Goal: Task Accomplishment & Management: Use online tool/utility

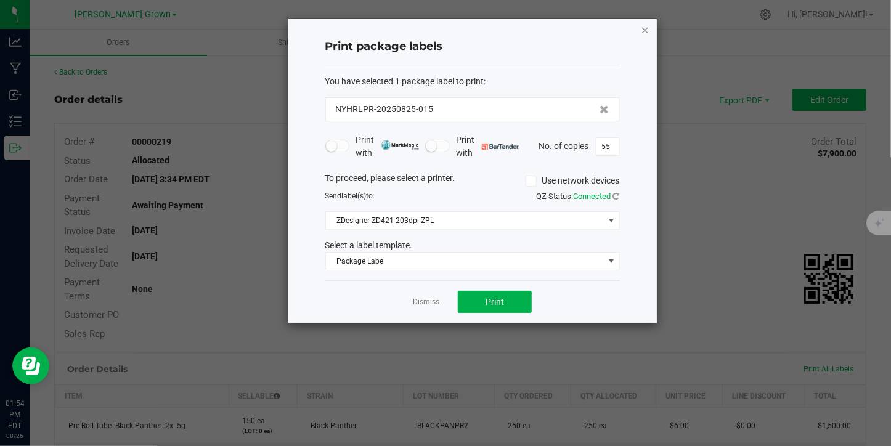
click at [641, 35] on icon "button" at bounding box center [645, 29] width 9 height 15
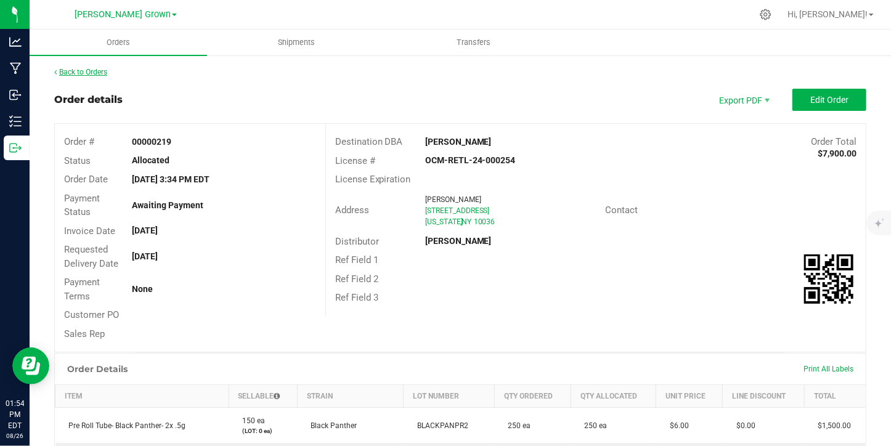
click at [99, 70] on link "Back to Orders" at bounding box center [80, 72] width 53 height 9
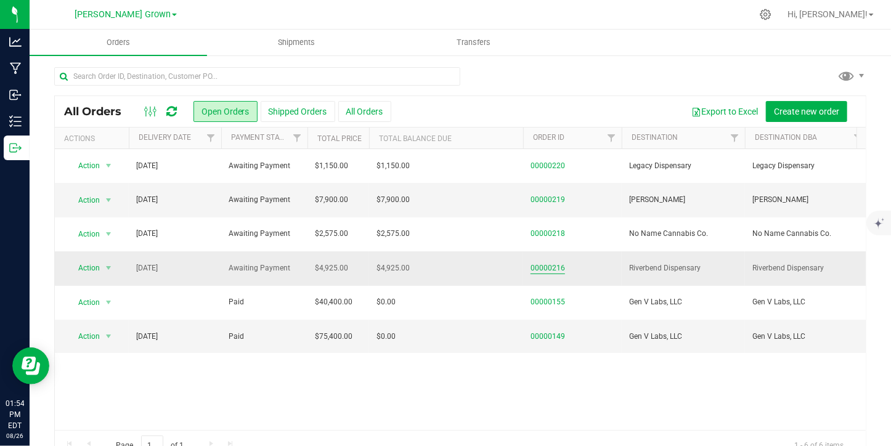
click at [538, 270] on link "00000216" at bounding box center [548, 269] width 35 height 12
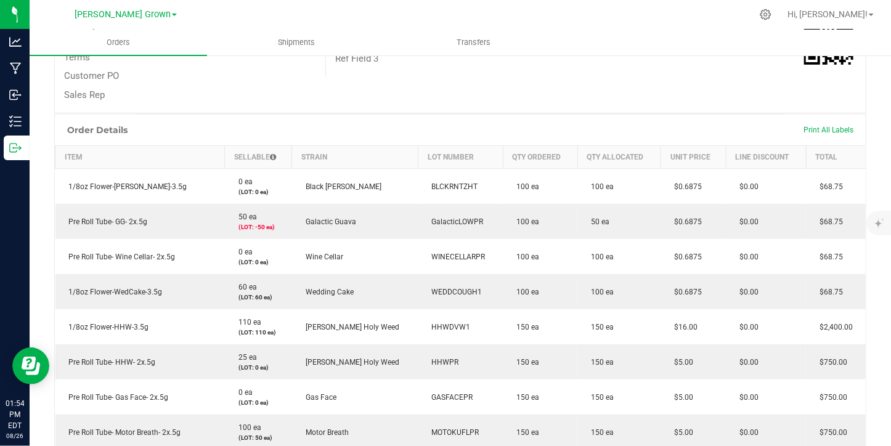
scroll to position [228, 0]
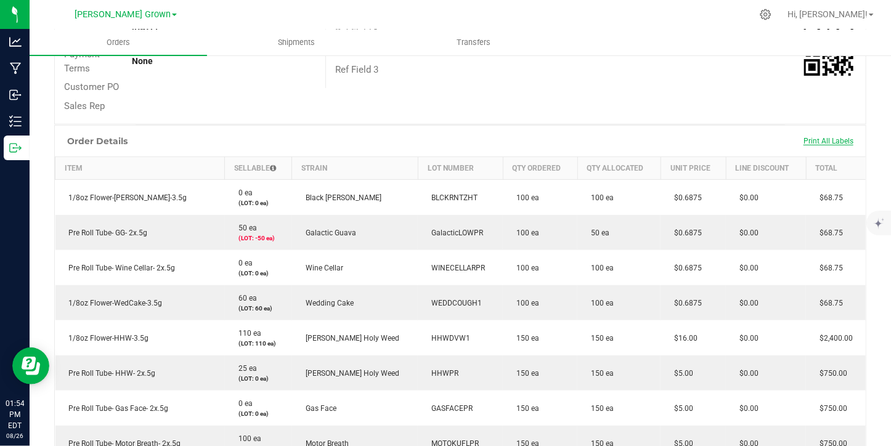
click at [813, 137] on span "Print All Labels" at bounding box center [829, 141] width 50 height 9
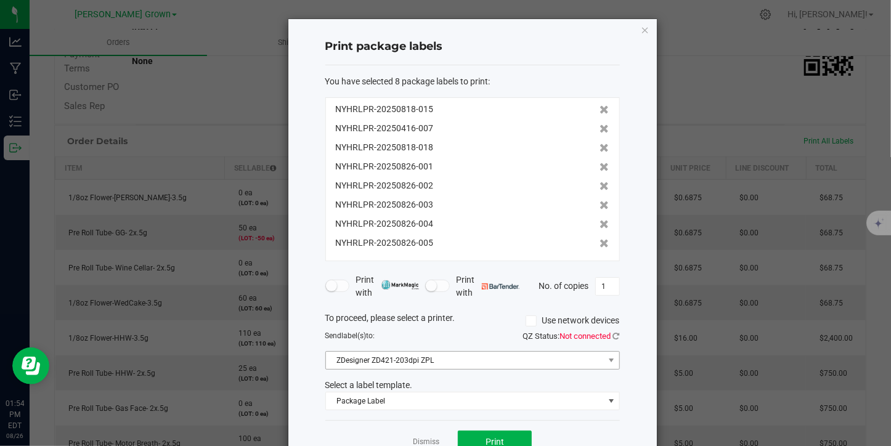
scroll to position [35, 0]
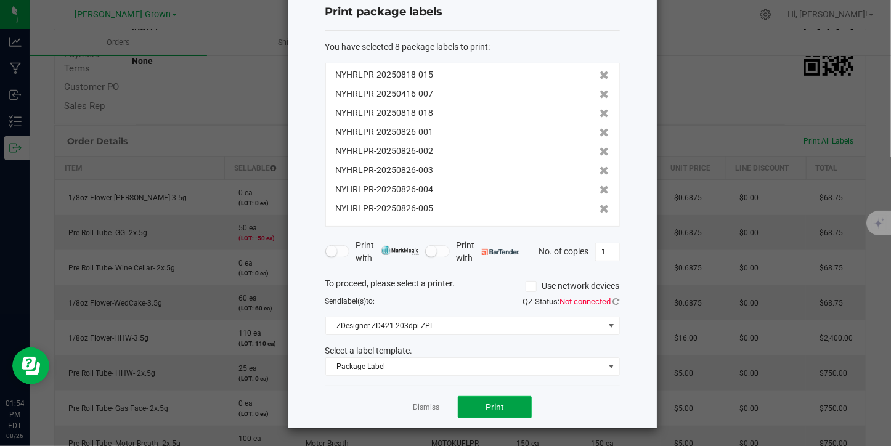
click at [492, 405] on span "Print" at bounding box center [495, 407] width 18 height 10
click at [600, 71] on icon at bounding box center [604, 75] width 9 height 9
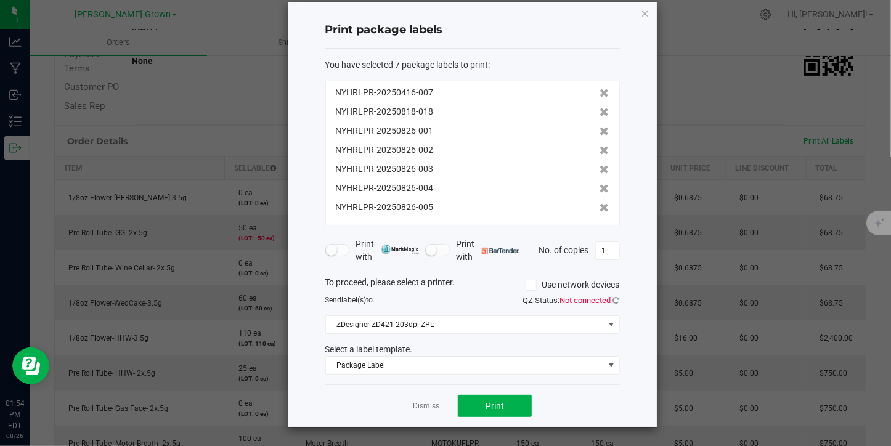
scroll to position [15, 0]
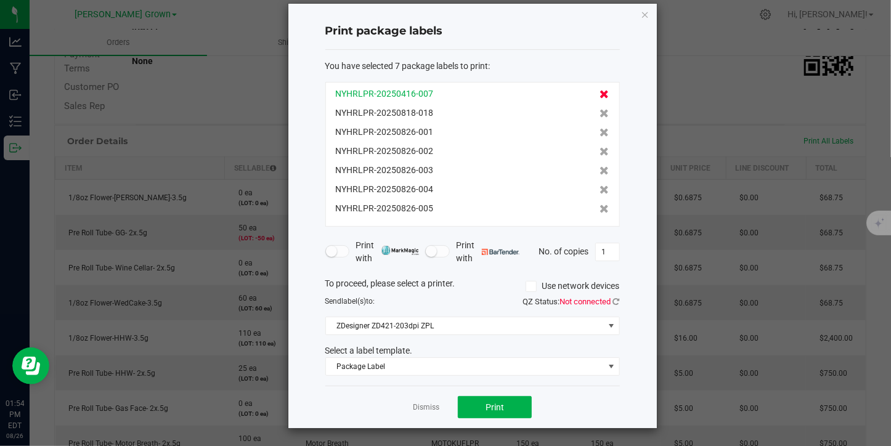
click at [600, 93] on icon at bounding box center [604, 94] width 9 height 9
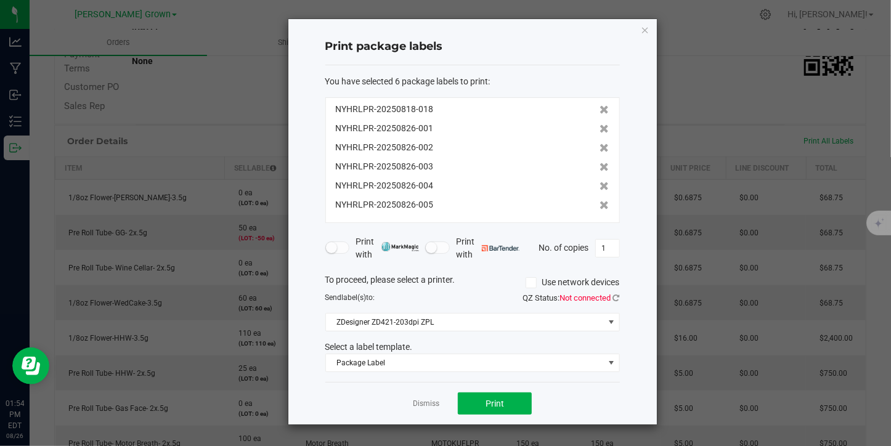
scroll to position [0, 0]
click at [600, 110] on icon at bounding box center [604, 109] width 9 height 9
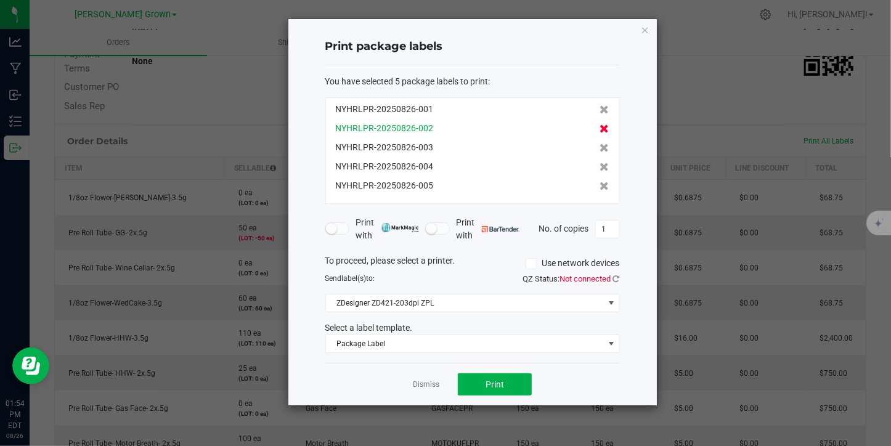
click at [600, 126] on icon at bounding box center [604, 128] width 9 height 9
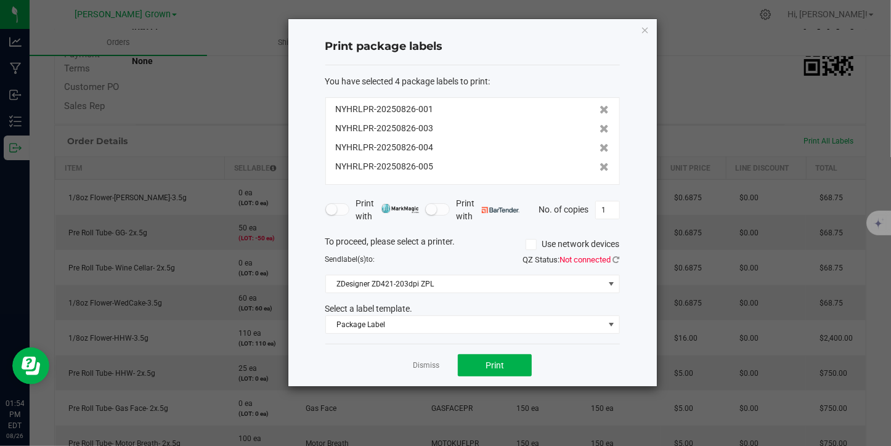
click at [600, 126] on icon at bounding box center [604, 128] width 9 height 9
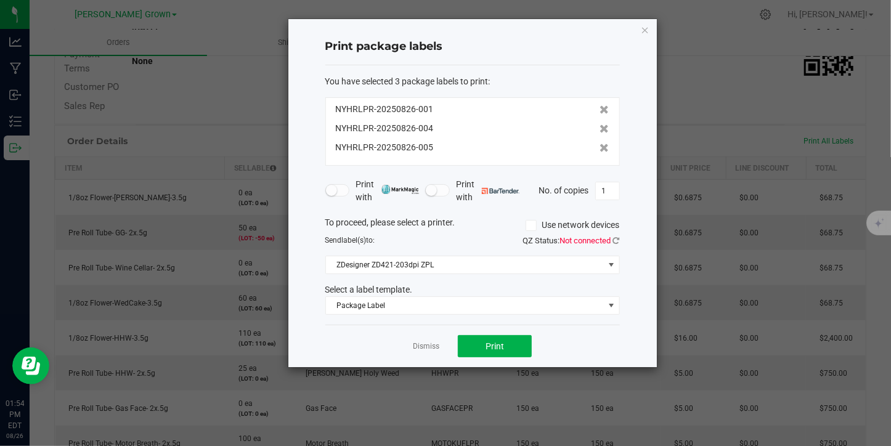
click at [600, 126] on icon at bounding box center [604, 128] width 9 height 9
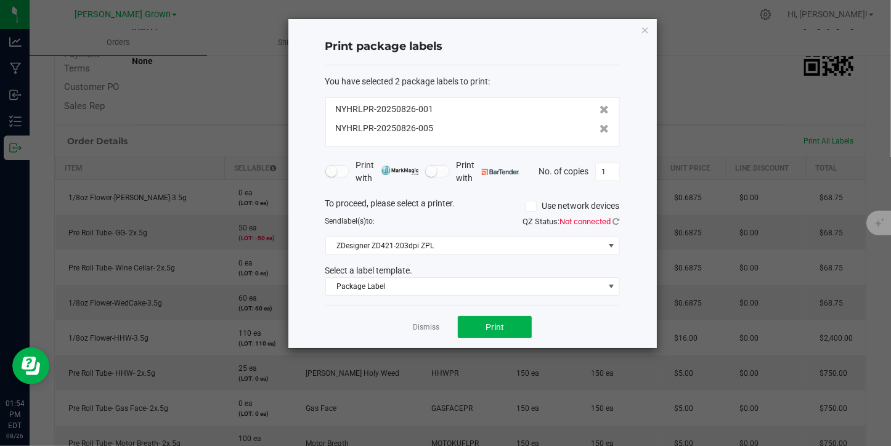
click at [600, 126] on icon at bounding box center [604, 128] width 9 height 9
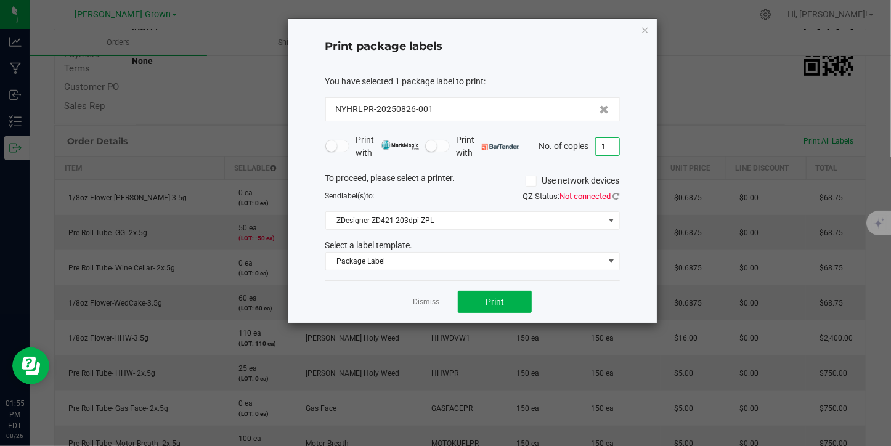
click at [611, 145] on input "1" at bounding box center [607, 146] width 23 height 17
click at [614, 146] on input "1" at bounding box center [607, 146] width 23 height 17
type input "105"
click at [511, 299] on button "Print" at bounding box center [495, 302] width 74 height 22
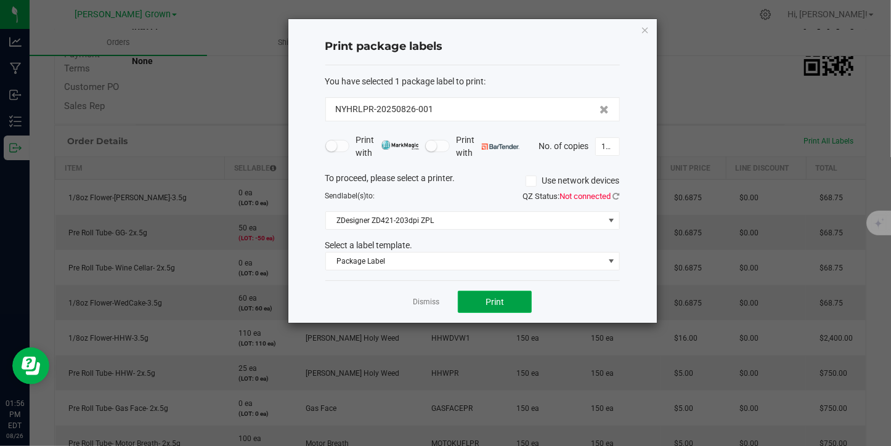
click at [511, 299] on button "Print" at bounding box center [495, 302] width 74 height 22
click at [600, 109] on icon at bounding box center [604, 109] width 9 height 9
click at [648, 29] on icon "button" at bounding box center [645, 29] width 9 height 15
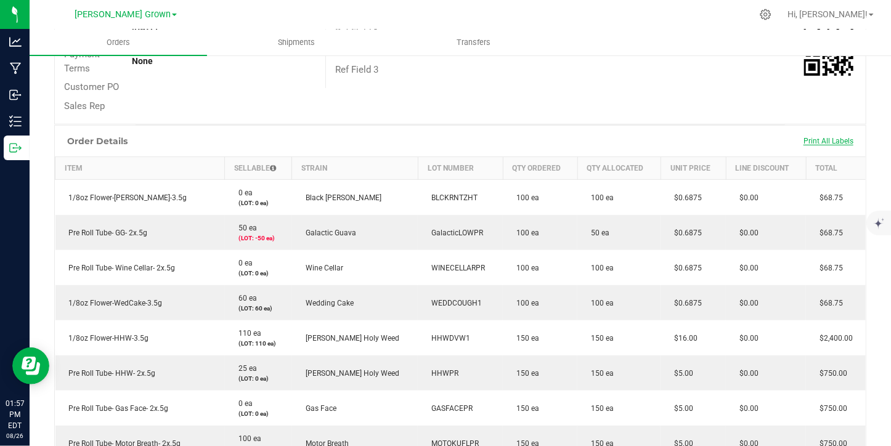
click at [815, 137] on span "Print All Labels" at bounding box center [829, 141] width 50 height 9
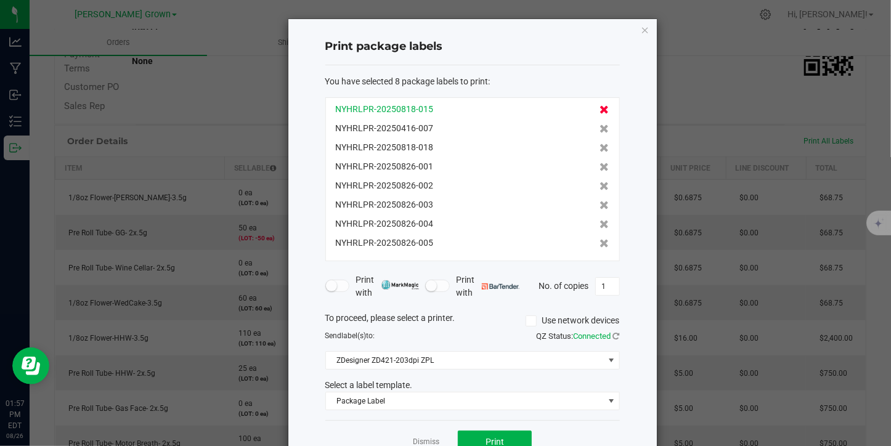
click at [600, 108] on icon at bounding box center [604, 109] width 9 height 9
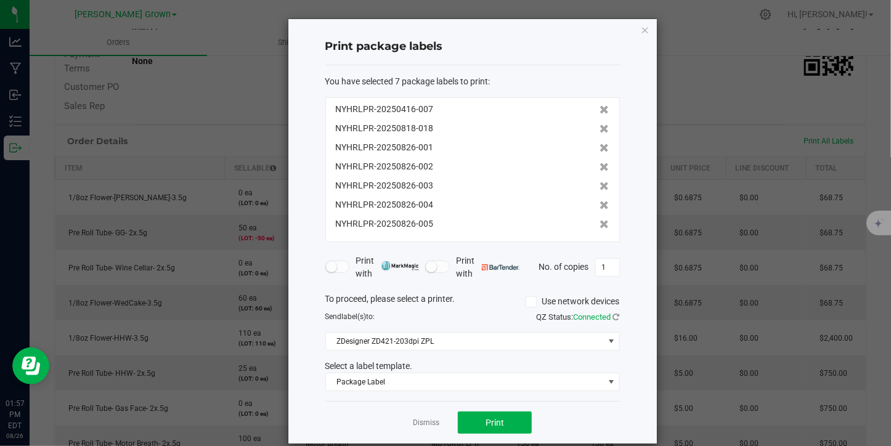
click at [600, 108] on icon at bounding box center [604, 109] width 9 height 9
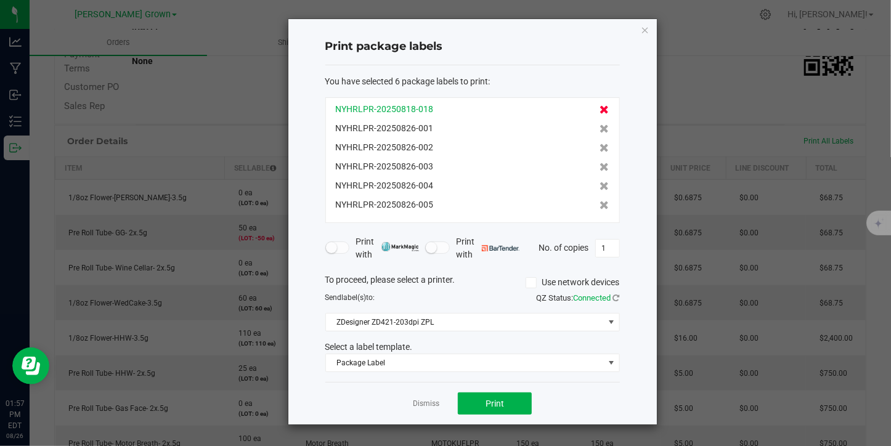
click at [600, 111] on icon at bounding box center [604, 109] width 9 height 9
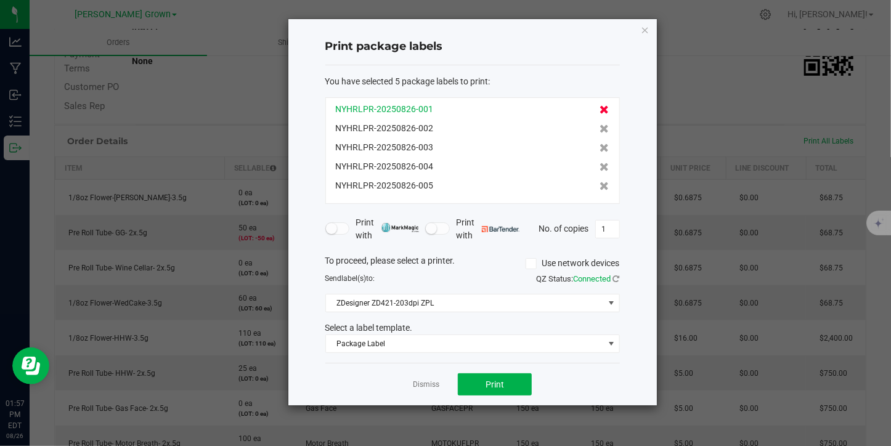
click at [600, 111] on icon at bounding box center [604, 109] width 9 height 9
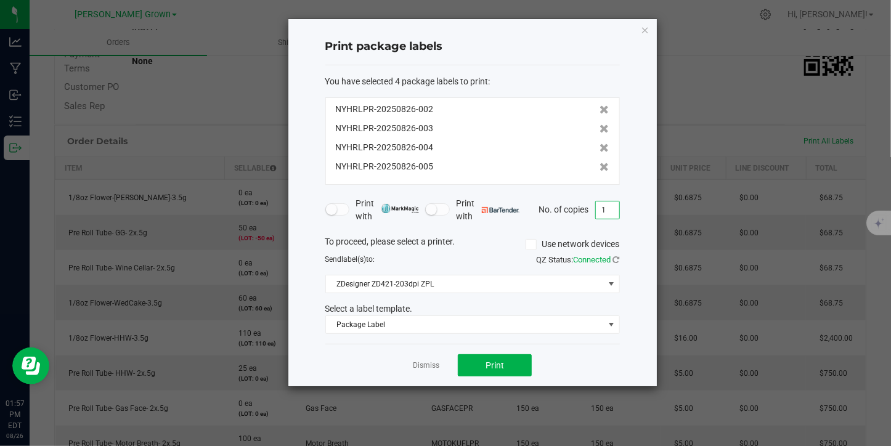
click at [611, 208] on input "1" at bounding box center [607, 210] width 23 height 17
drag, startPoint x: 611, startPoint y: 208, endPoint x: 601, endPoint y: 208, distance: 10.5
click at [601, 208] on input "1" at bounding box center [607, 210] width 23 height 17
type input "155"
click at [495, 367] on span "Print" at bounding box center [495, 366] width 18 height 10
